Goal: Information Seeking & Learning: Learn about a topic

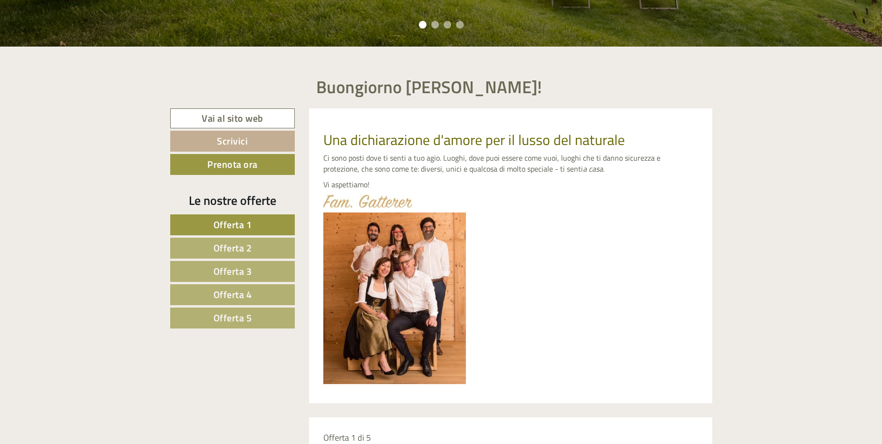
scroll to position [380, 0]
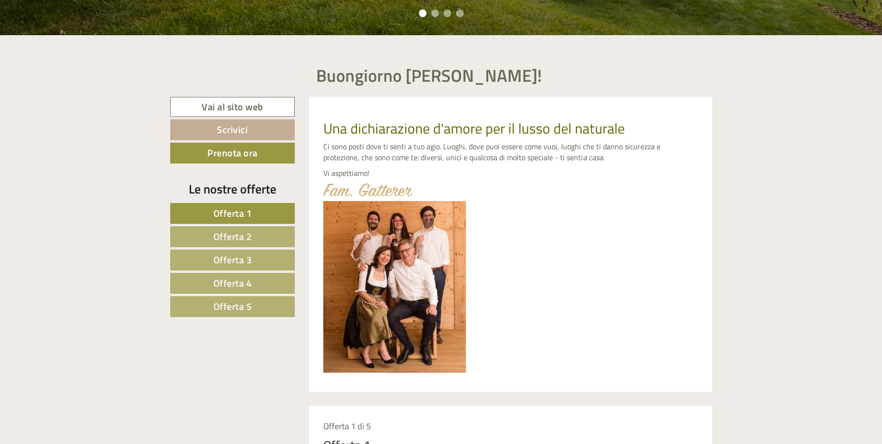
click at [269, 304] on link "Offerta 5" at bounding box center [232, 306] width 125 height 21
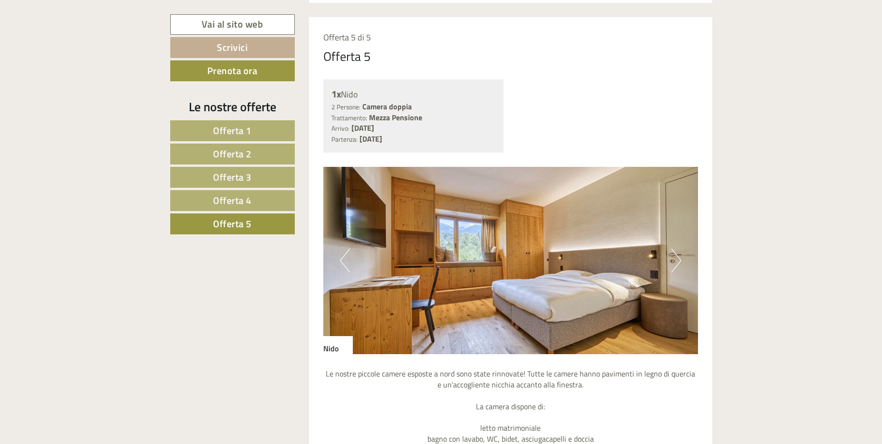
scroll to position [786, 0]
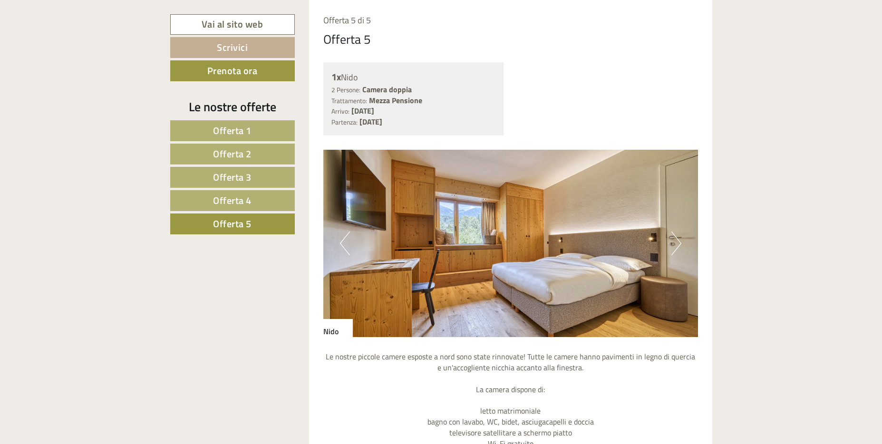
click at [668, 249] on img at bounding box center [510, 243] width 375 height 187
click at [676, 243] on button "Next" at bounding box center [676, 244] width 10 height 24
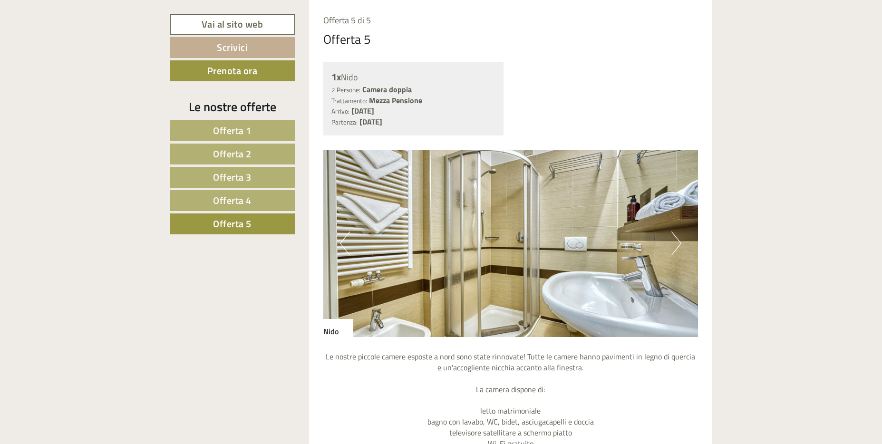
click at [676, 243] on button "Next" at bounding box center [676, 244] width 10 height 24
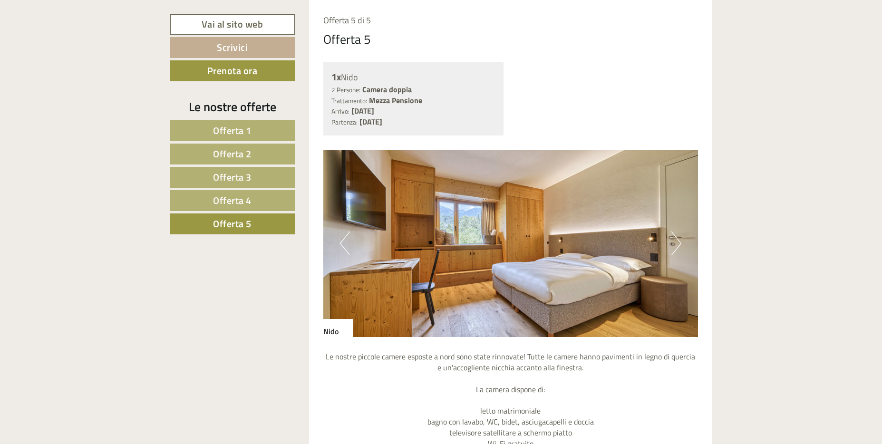
click at [676, 243] on button "Next" at bounding box center [676, 244] width 10 height 24
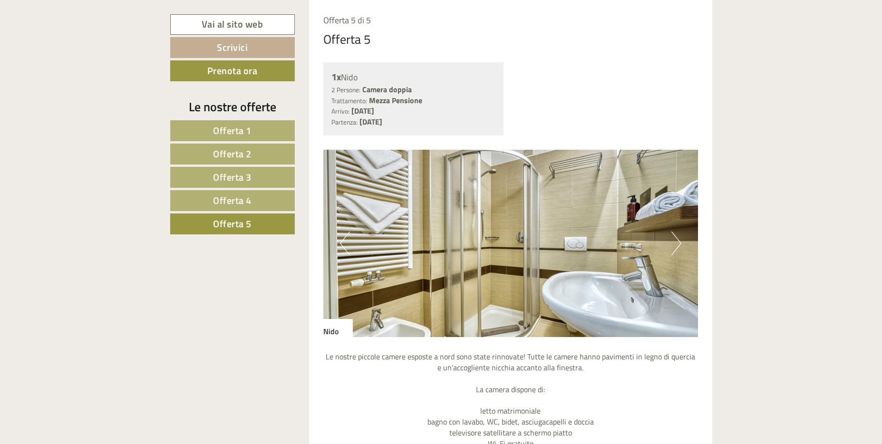
click at [676, 243] on button "Next" at bounding box center [676, 244] width 10 height 24
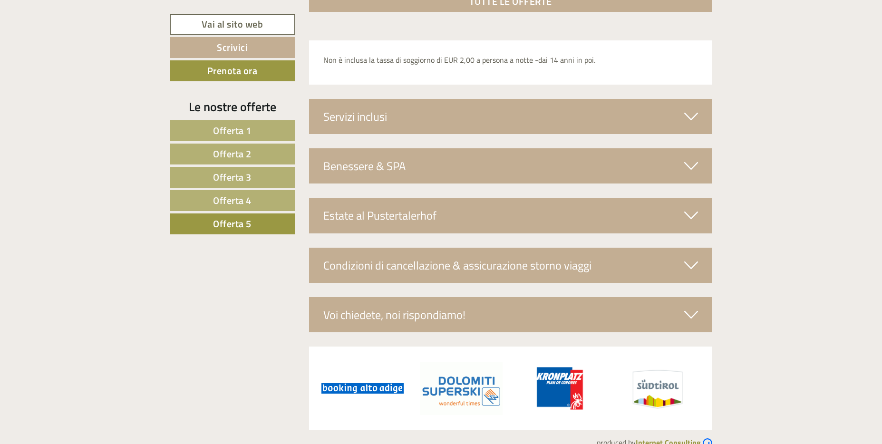
scroll to position [1500, 0]
click at [373, 213] on div "Estate al Pustertalerhof" at bounding box center [510, 214] width 403 height 35
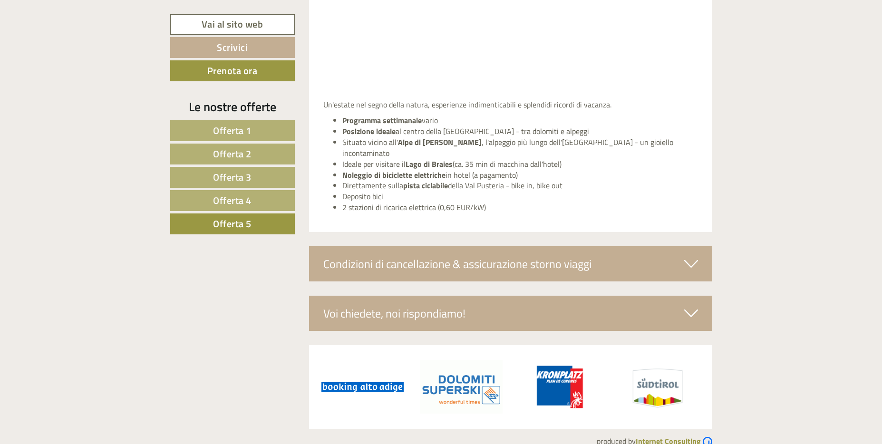
scroll to position [1880, 0]
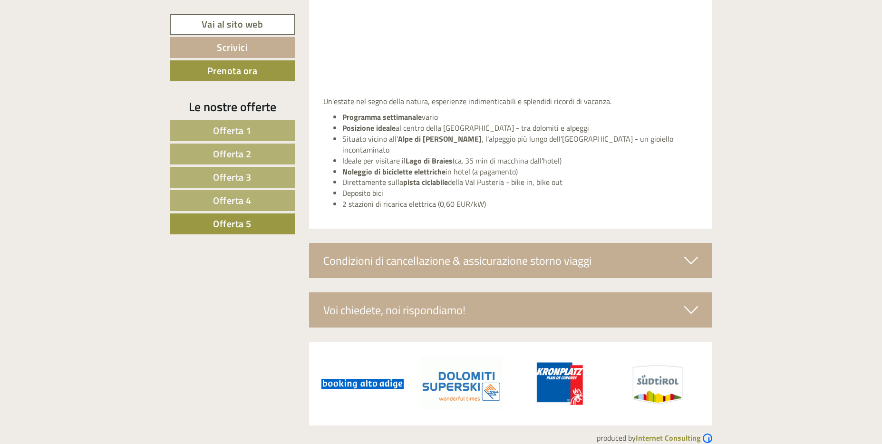
click at [378, 246] on div "Condizioni di cancellazione & assicurazione storno viaggi" at bounding box center [510, 260] width 403 height 35
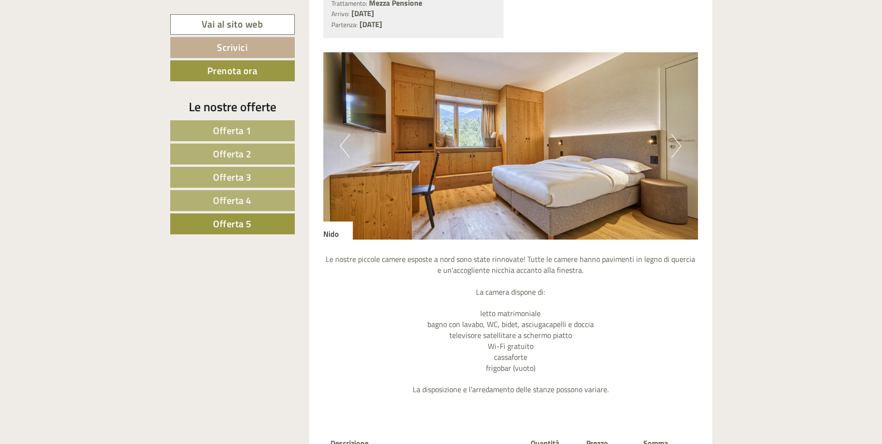
scroll to position [882, 0]
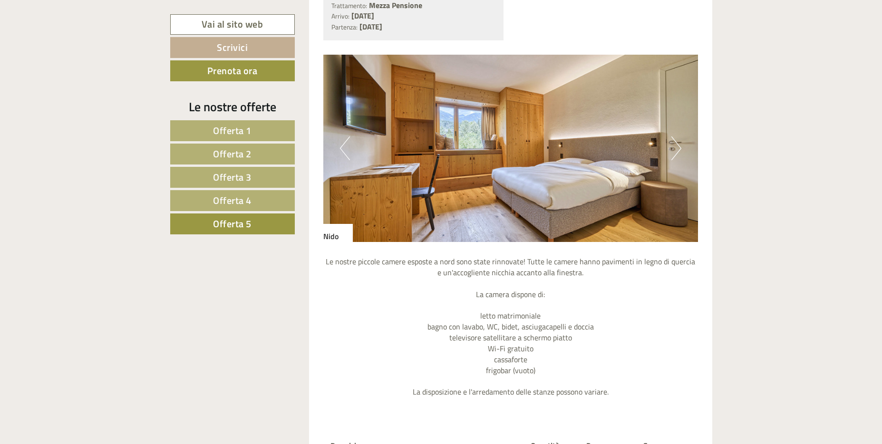
click at [676, 146] on button "Next" at bounding box center [676, 148] width 10 height 24
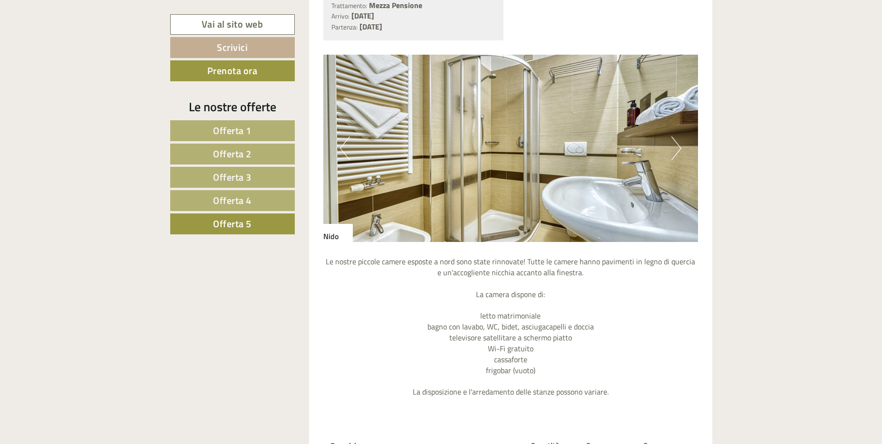
click at [674, 147] on button "Next" at bounding box center [676, 148] width 10 height 24
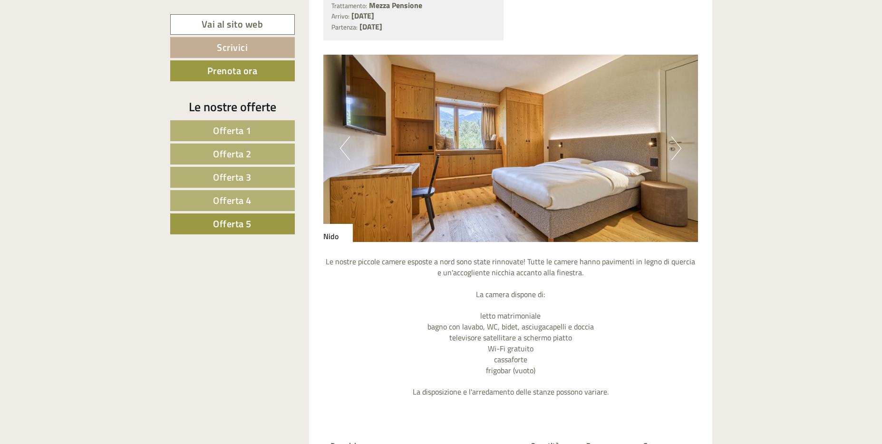
click at [673, 147] on button "Next" at bounding box center [676, 148] width 10 height 24
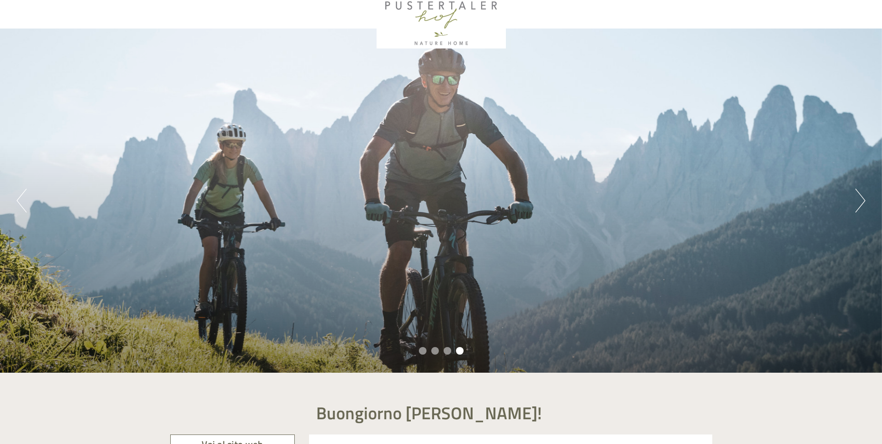
scroll to position [0, 0]
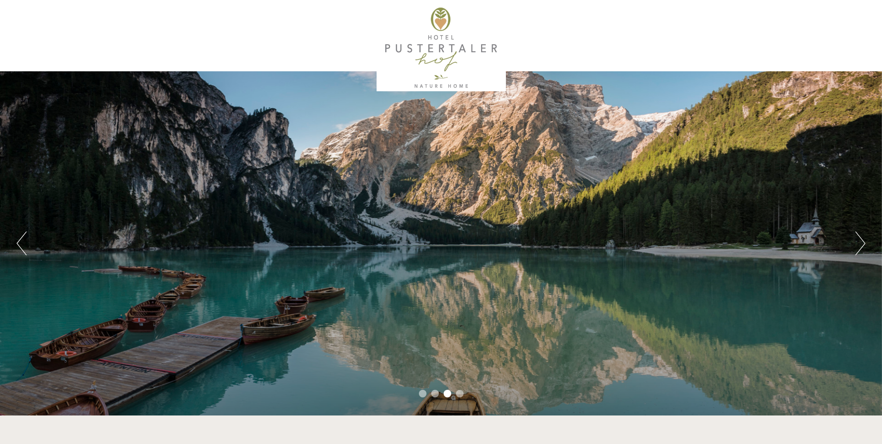
click at [861, 245] on button "Next" at bounding box center [860, 244] width 10 height 24
click at [867, 243] on div "Previous Next 1 2 3 4" at bounding box center [441, 243] width 882 height 344
click at [864, 244] on button "Next" at bounding box center [860, 244] width 10 height 24
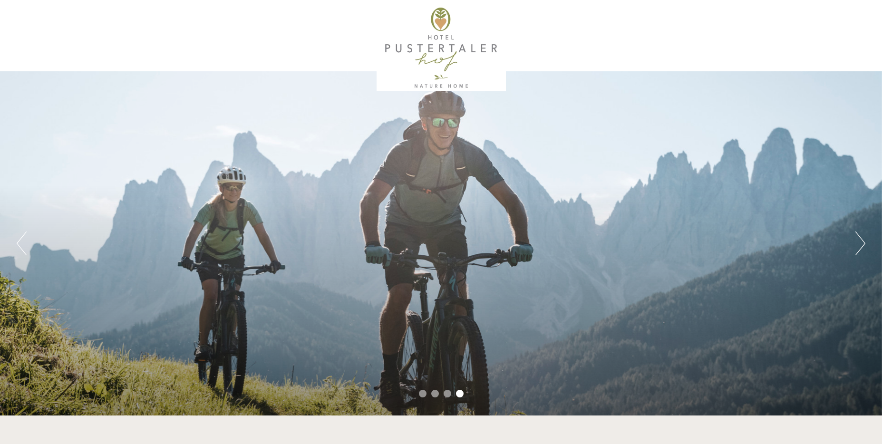
click at [864, 244] on button "Next" at bounding box center [860, 244] width 10 height 24
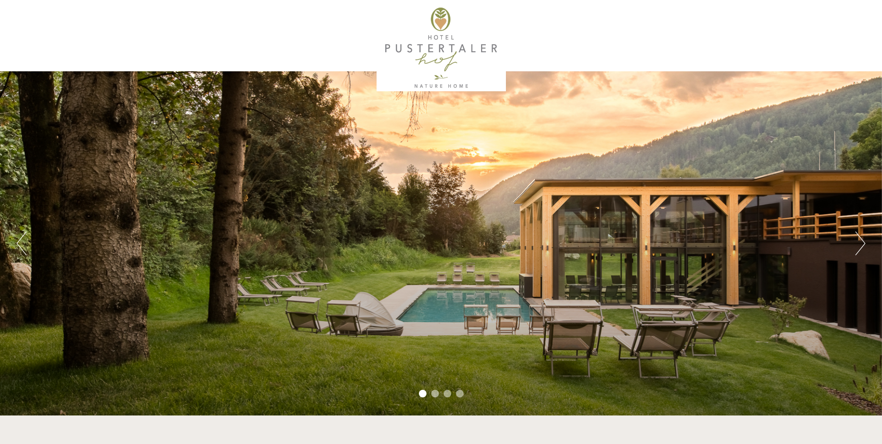
click at [864, 244] on button "Next" at bounding box center [860, 244] width 10 height 24
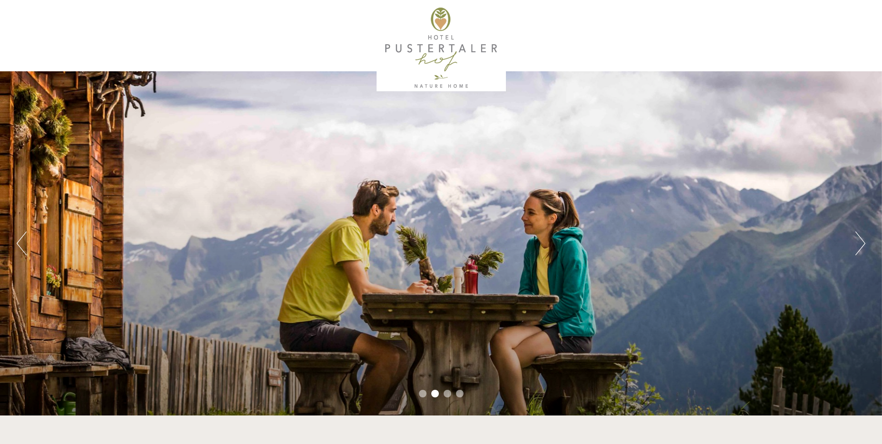
click at [864, 244] on button "Next" at bounding box center [860, 244] width 10 height 24
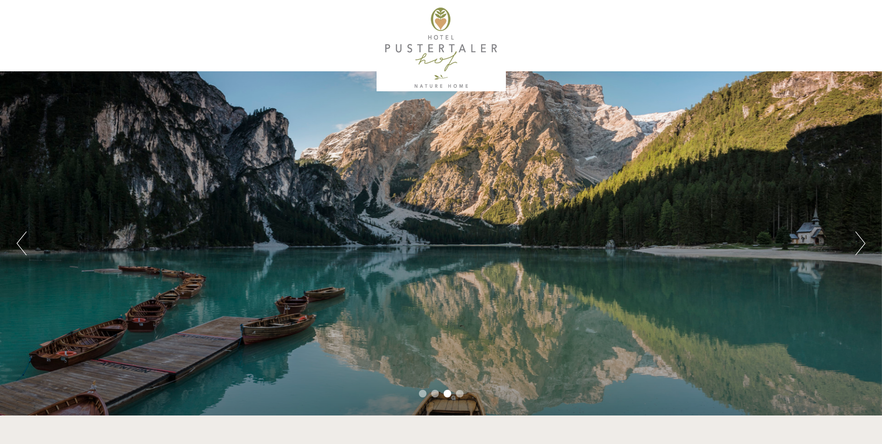
click at [864, 244] on button "Next" at bounding box center [860, 244] width 10 height 24
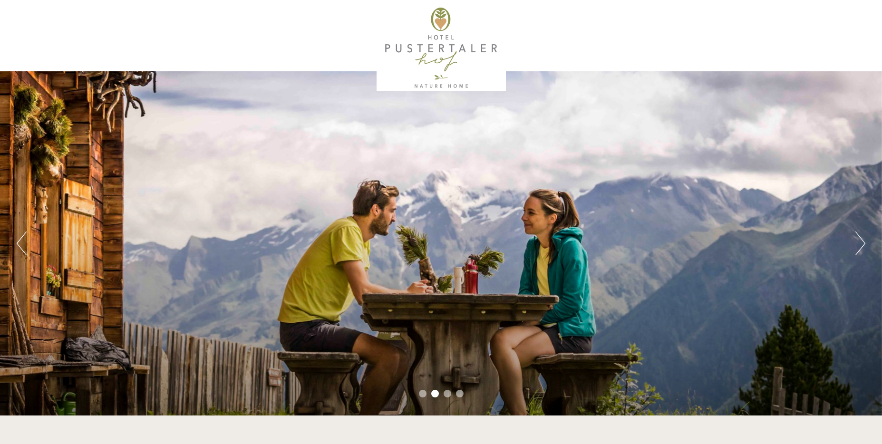
click at [864, 243] on button "Next" at bounding box center [860, 244] width 10 height 24
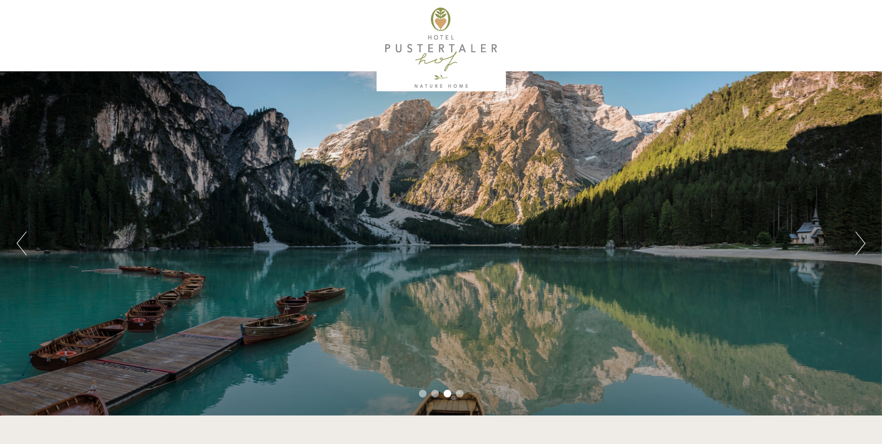
click at [852, 258] on div "Previous Next 1 2 3 4" at bounding box center [441, 243] width 882 height 344
click at [856, 246] on button "Next" at bounding box center [860, 244] width 10 height 24
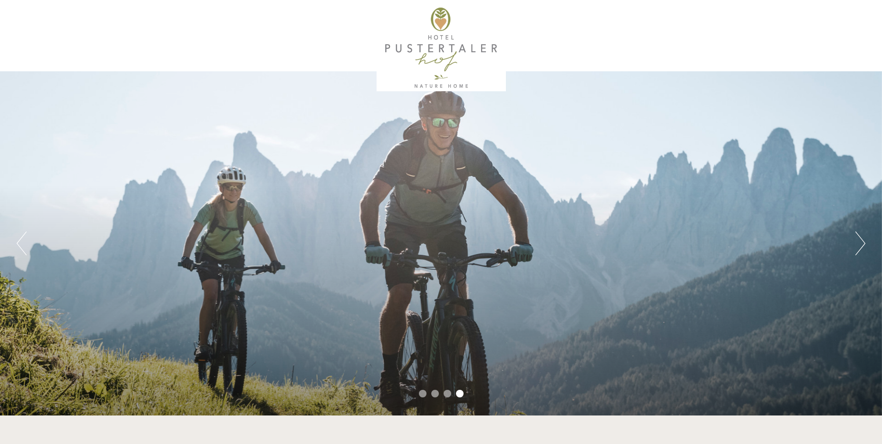
click at [856, 242] on button "Next" at bounding box center [860, 244] width 10 height 24
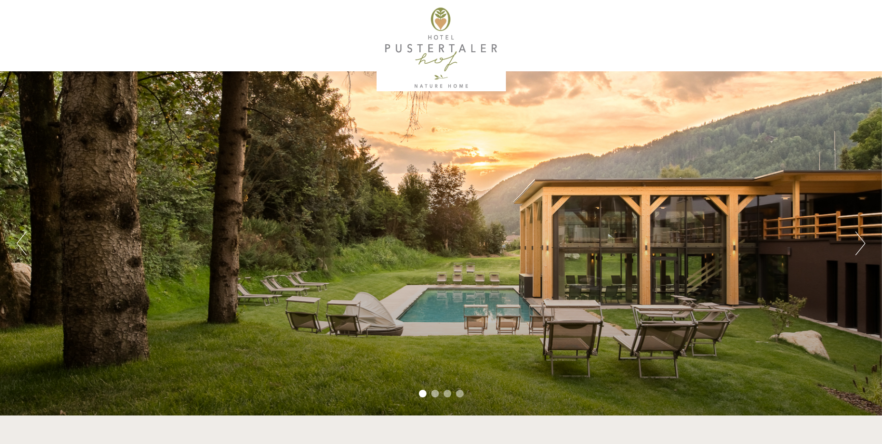
click at [856, 242] on button "Next" at bounding box center [860, 244] width 10 height 24
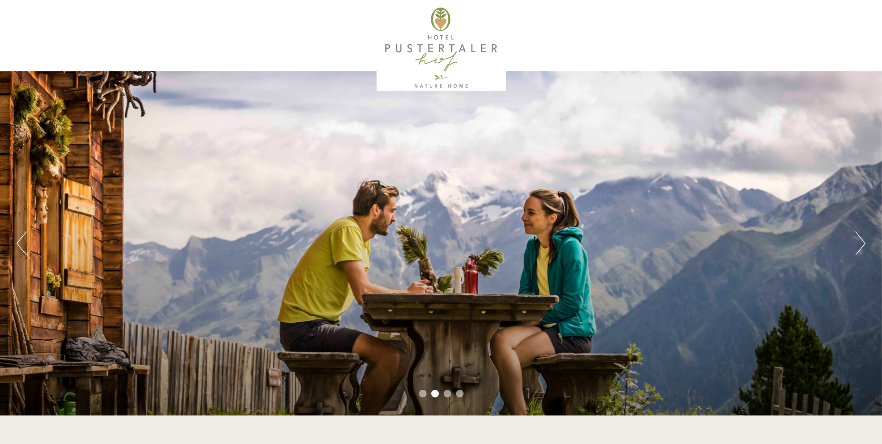
click at [23, 247] on button "Previous" at bounding box center [22, 244] width 10 height 24
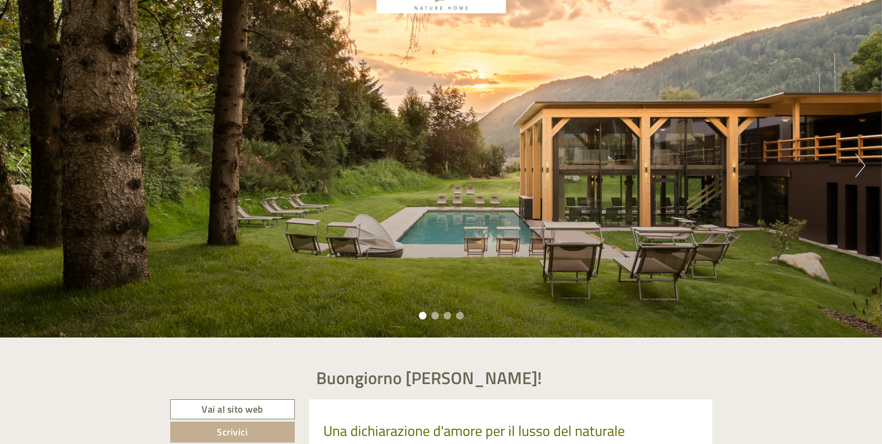
scroll to position [48, 0]
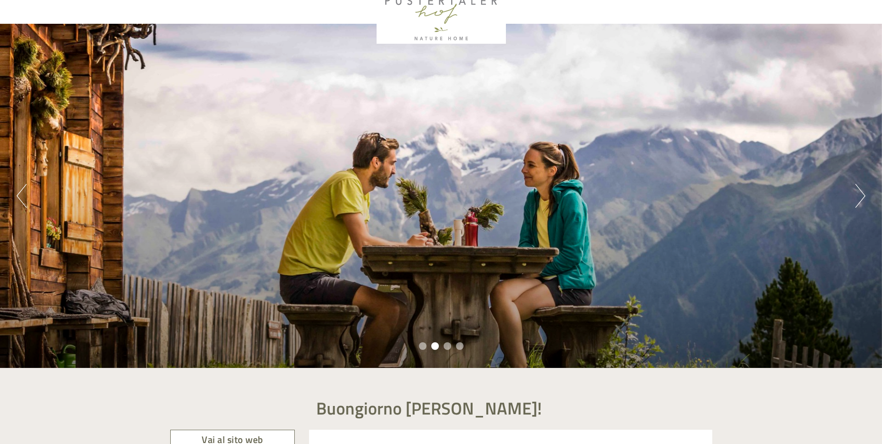
click at [20, 202] on button "Previous" at bounding box center [22, 196] width 10 height 24
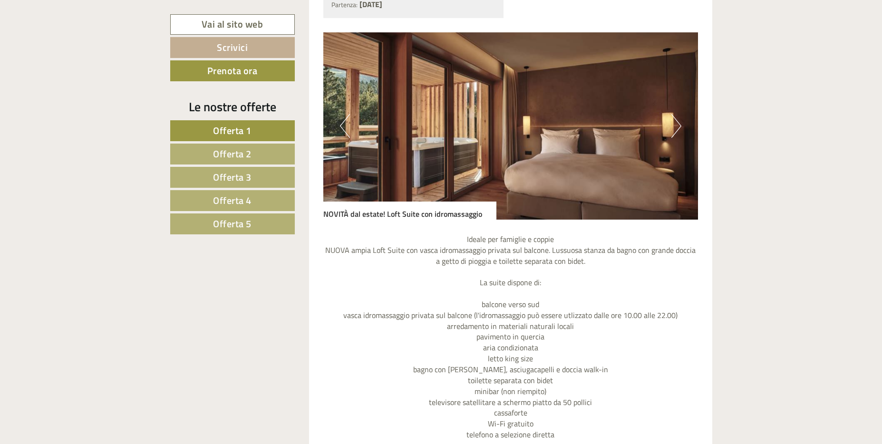
scroll to position [951, 0]
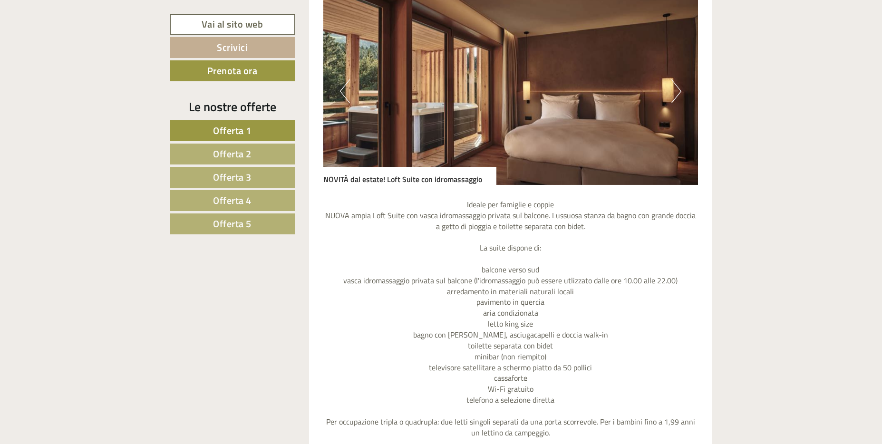
click at [678, 86] on button "Next" at bounding box center [676, 91] width 10 height 24
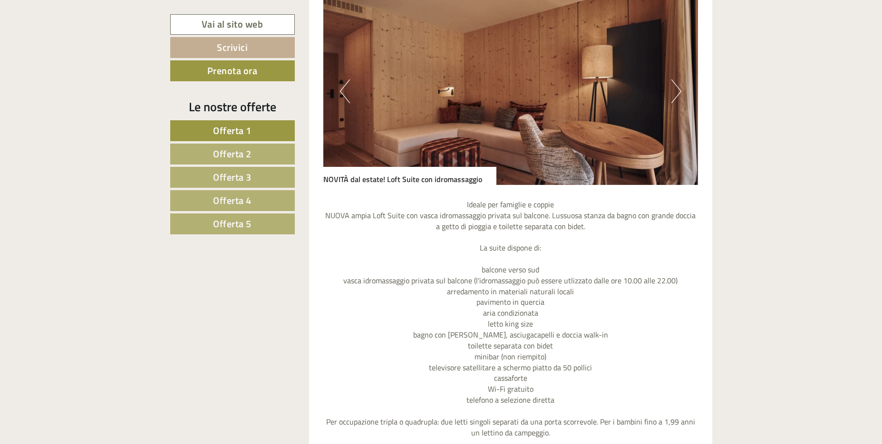
click at [678, 86] on button "Next" at bounding box center [676, 91] width 10 height 24
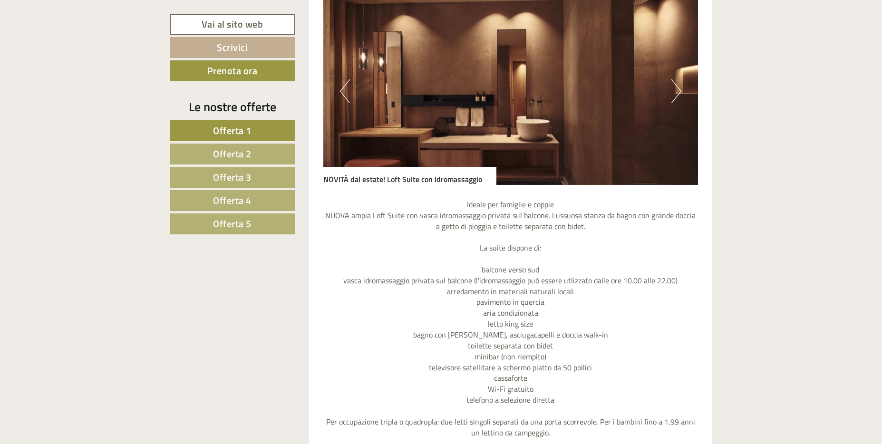
click at [678, 86] on button "Next" at bounding box center [676, 91] width 10 height 24
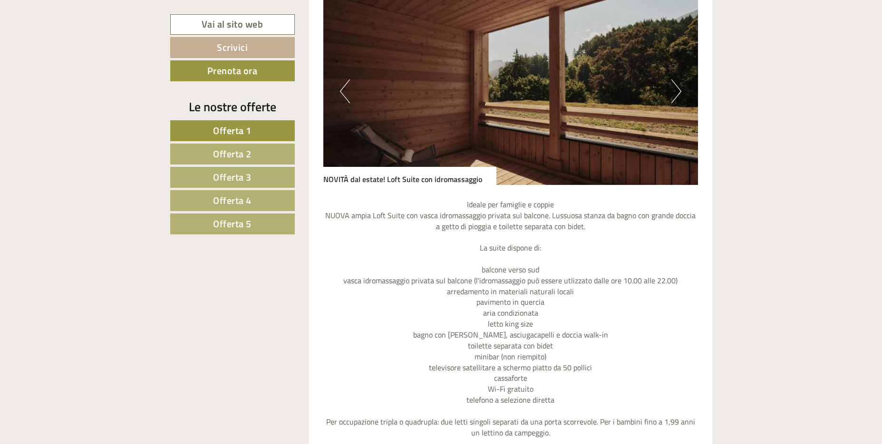
click at [678, 86] on button "Next" at bounding box center [676, 91] width 10 height 24
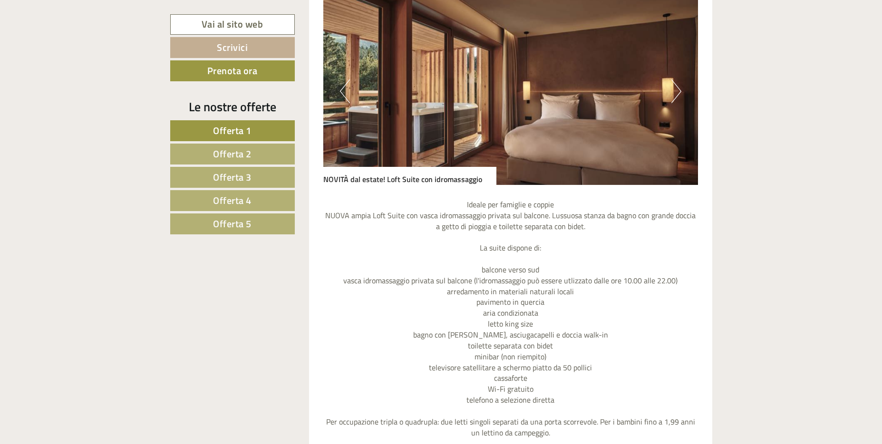
click at [678, 86] on button "Next" at bounding box center [676, 91] width 10 height 24
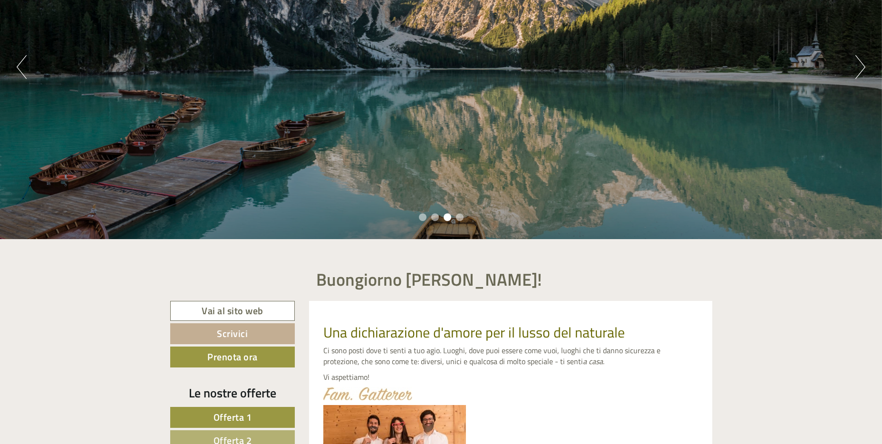
scroll to position [190, 0]
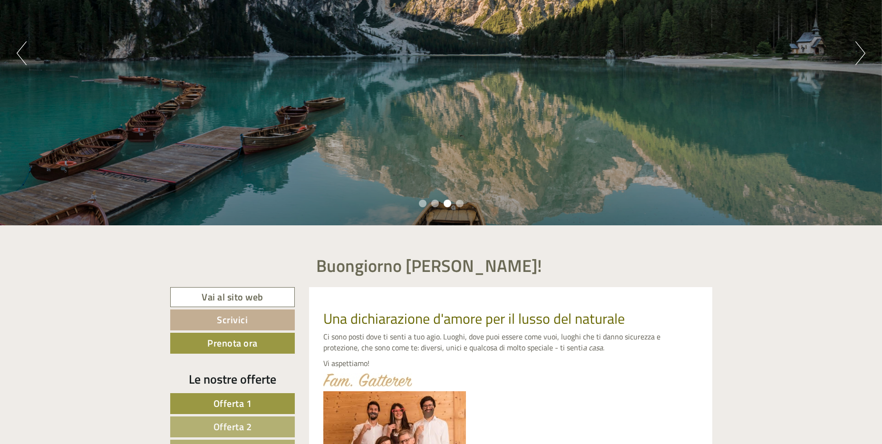
click at [229, 286] on div at bounding box center [232, 264] width 139 height 48
click at [232, 299] on link "Vai al sito web" at bounding box center [232, 297] width 125 height 20
